Goal: Communication & Community: Answer question/provide support

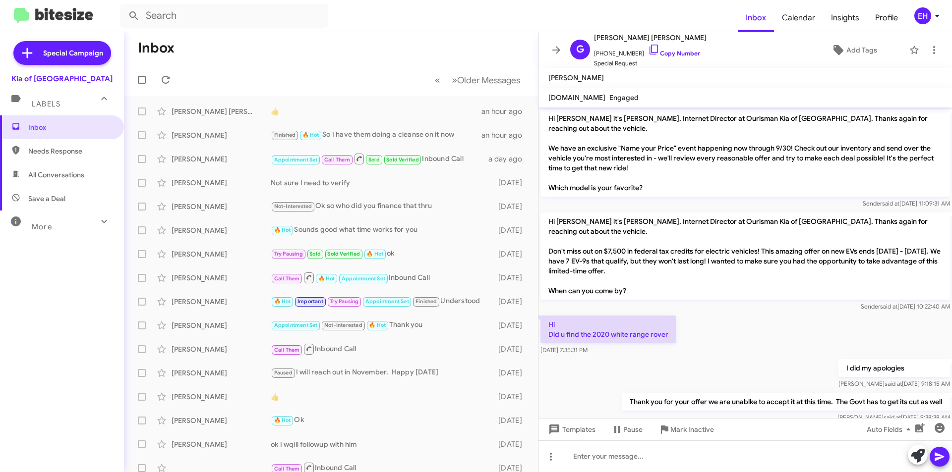
scroll to position [621, 0]
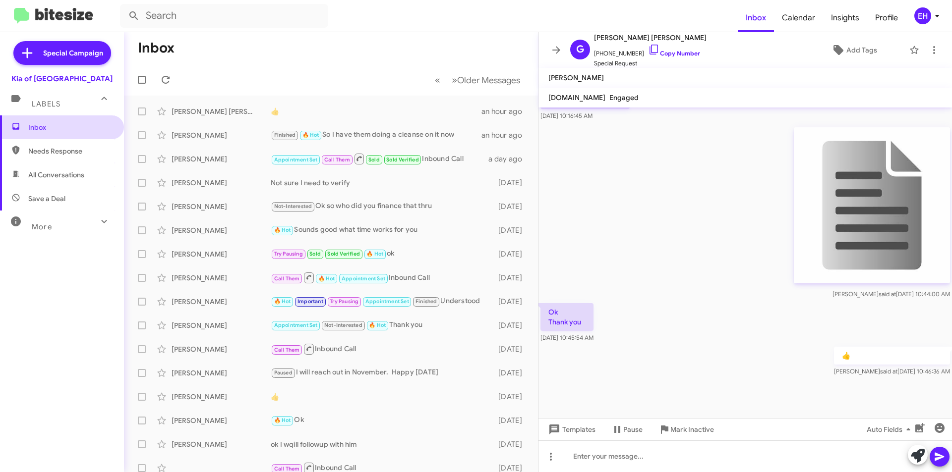
click at [32, 125] on span "Inbox" at bounding box center [70, 127] width 84 height 10
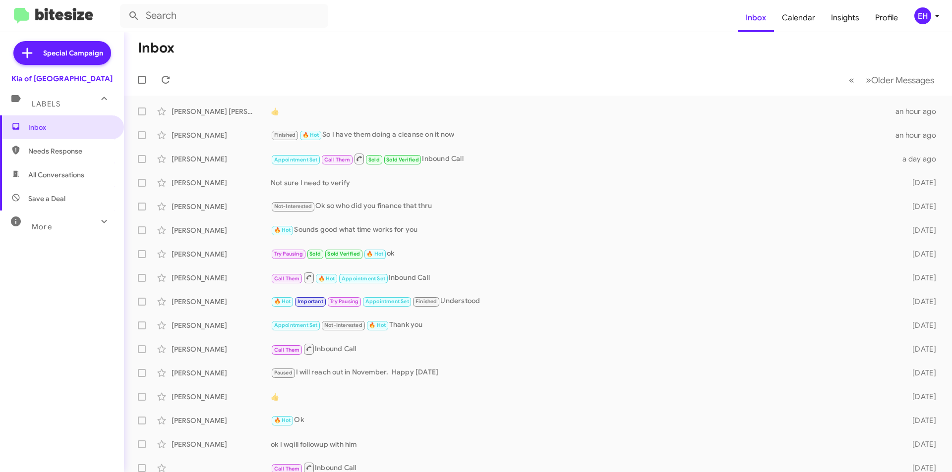
click at [49, 149] on span "Needs Response" at bounding box center [70, 151] width 84 height 10
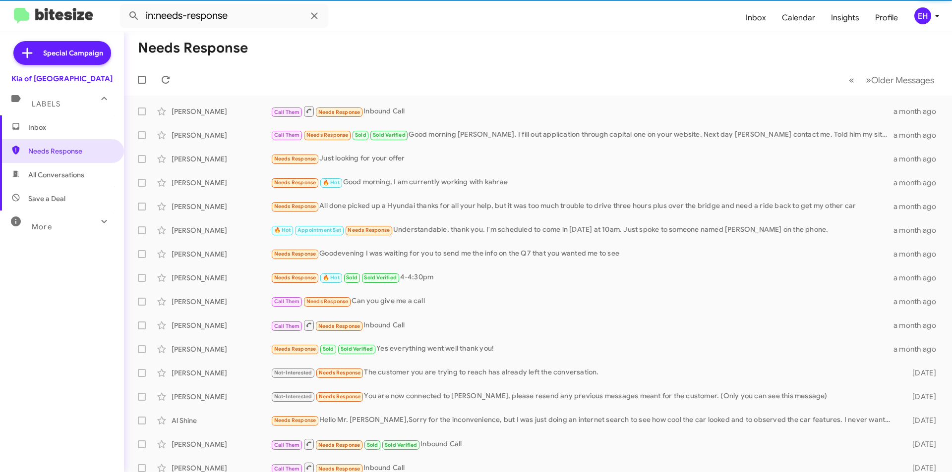
click at [58, 182] on span "All Conversations" at bounding box center [62, 175] width 124 height 24
type input "in:all-conversations"
